Goal: Task Accomplishment & Management: Complete application form

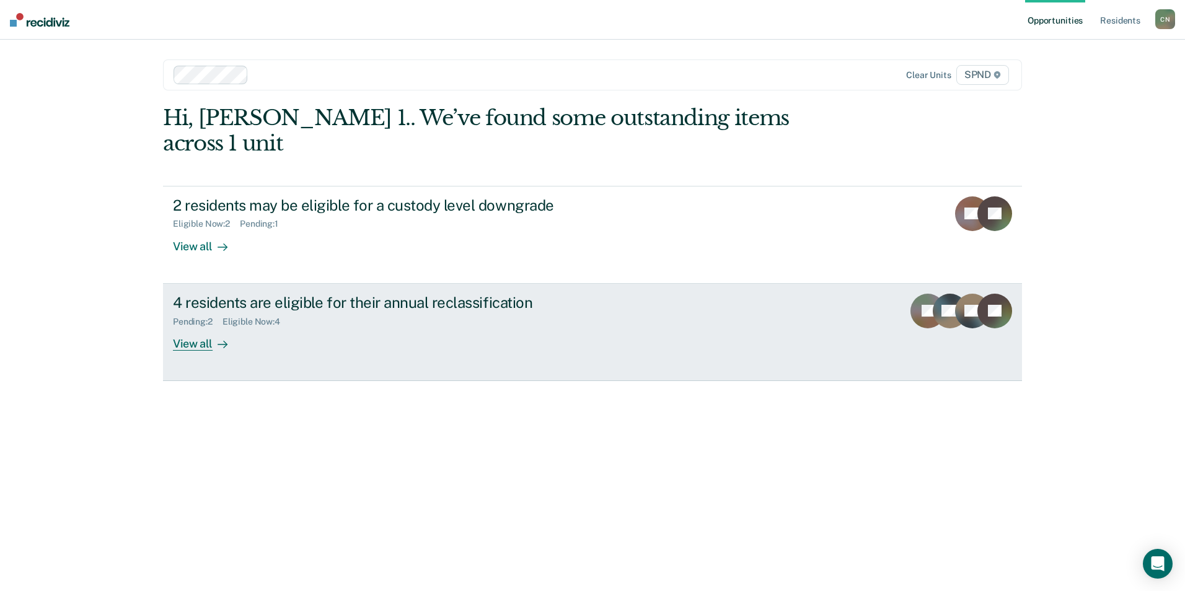
click at [182, 327] on div "View all" at bounding box center [207, 339] width 69 height 24
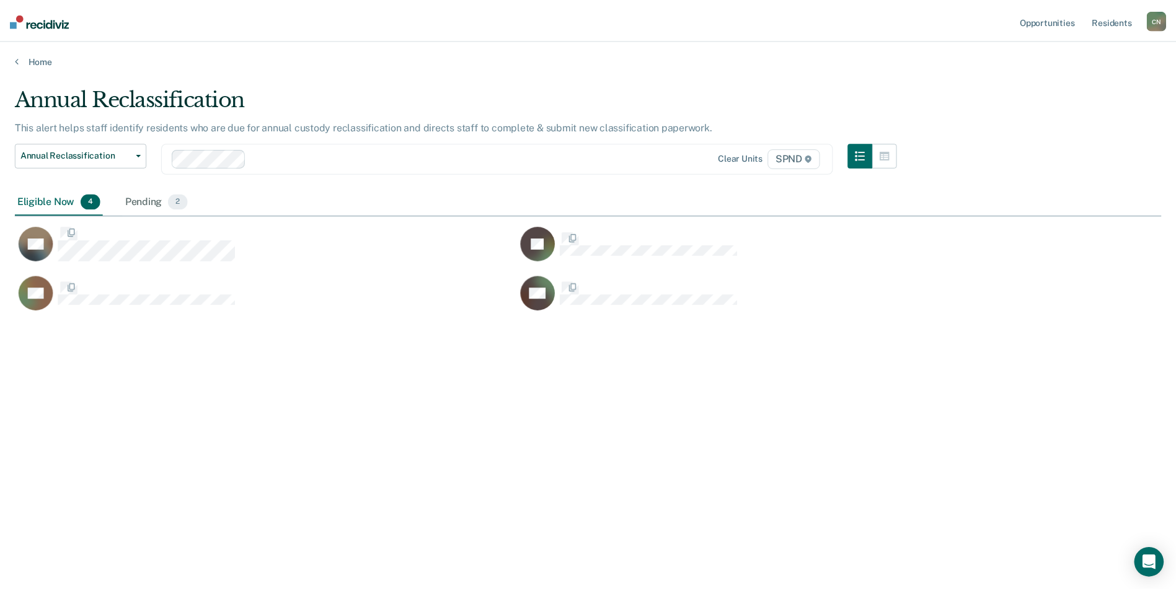
scroll to position [404, 1146]
click at [134, 202] on div "Pending 2" at bounding box center [157, 201] width 68 height 27
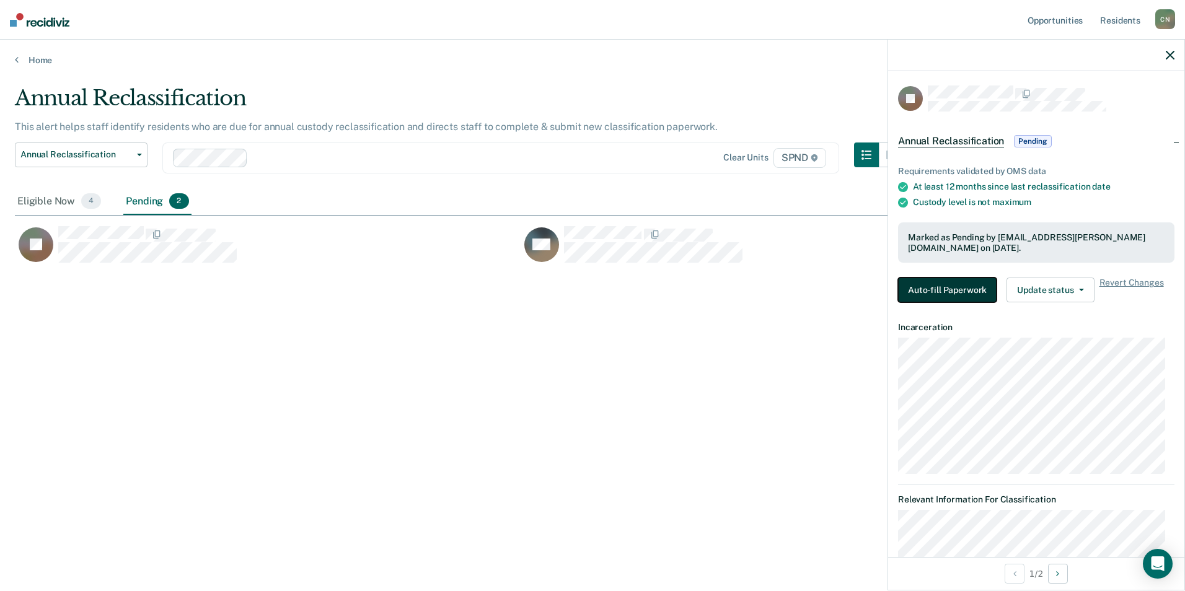
click at [940, 289] on button "Auto-fill Paperwork" at bounding box center [947, 290] width 99 height 25
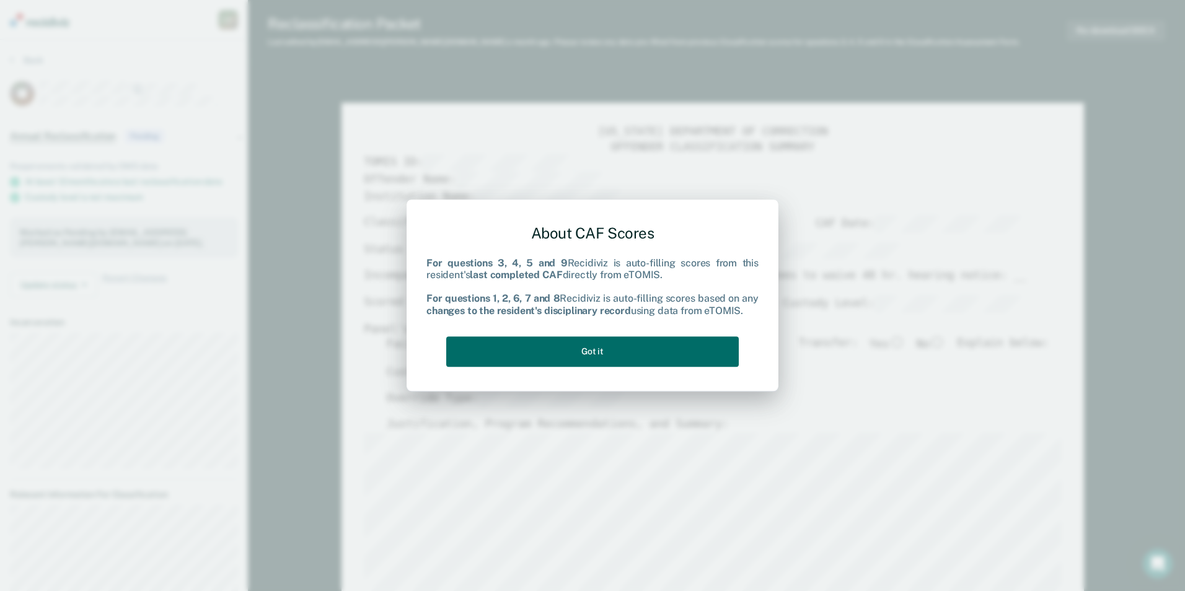
type textarea "x"
drag, startPoint x: 608, startPoint y: 346, endPoint x: 604, endPoint y: 338, distance: 8.9
click at [607, 345] on button "Got it" at bounding box center [592, 352] width 293 height 30
